Goal: Task Accomplishment & Management: Use online tool/utility

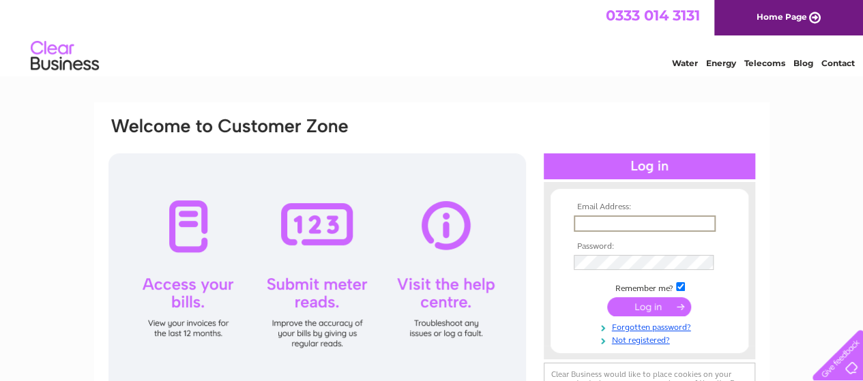
click at [625, 222] on input "text" at bounding box center [645, 224] width 142 height 16
type input "[PERSON_NAME][EMAIL_ADDRESS][PERSON_NAME][DOMAIN_NAME]"
click at [607, 298] on input "submit" at bounding box center [649, 307] width 84 height 19
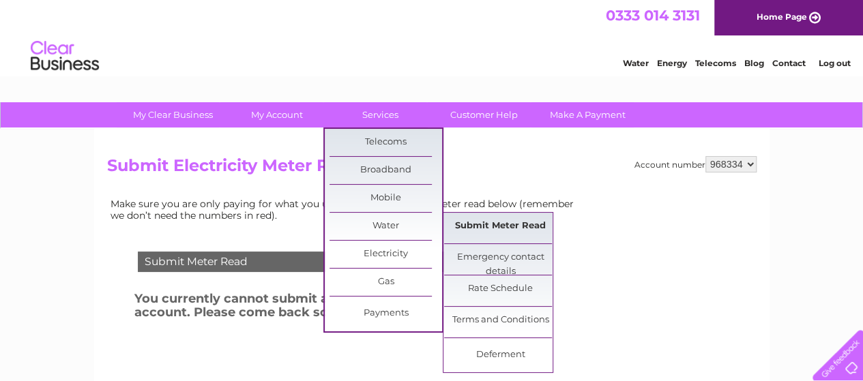
click at [478, 224] on link "Submit Meter Read" at bounding box center [500, 226] width 113 height 27
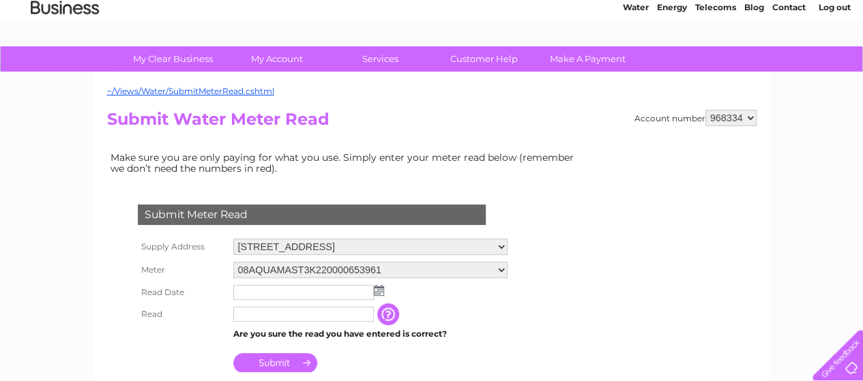
scroll to position [273, 0]
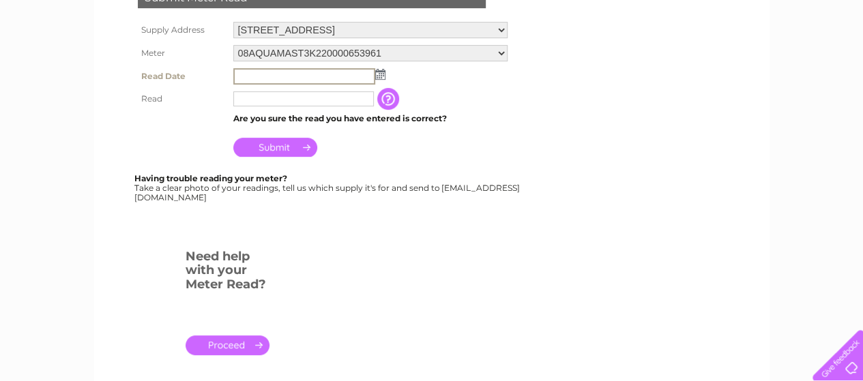
click at [247, 68] on input "text" at bounding box center [304, 76] width 142 height 16
click at [379, 74] on img at bounding box center [380, 74] width 10 height 11
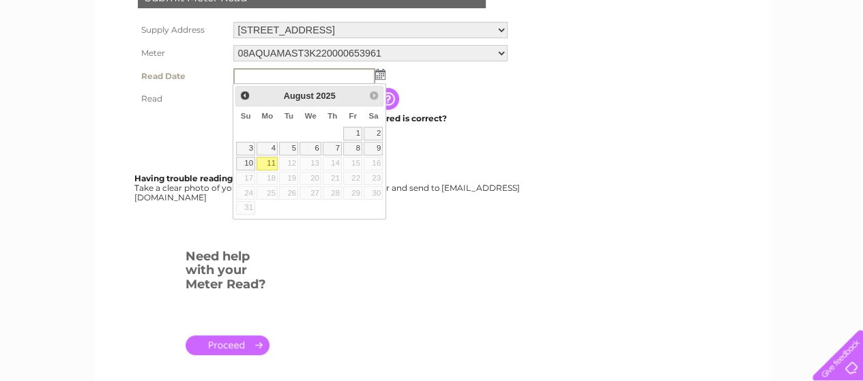
click at [274, 161] on link "11" at bounding box center [267, 164] width 21 height 14
type input "2025/08/11"
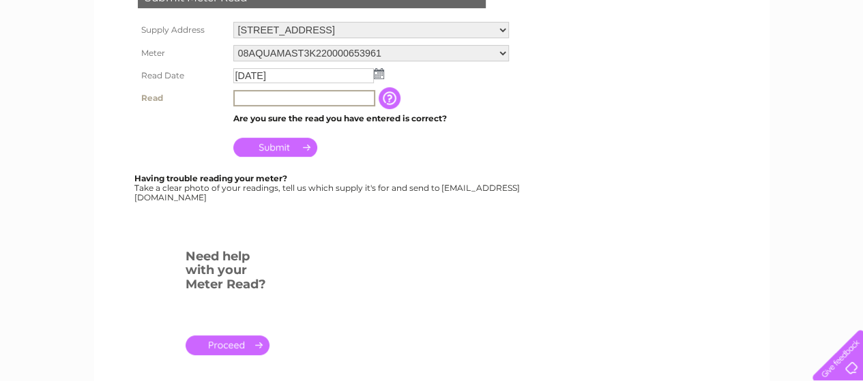
click at [272, 100] on input "text" at bounding box center [304, 98] width 142 height 16
type input "2944002"
